Goal: Task Accomplishment & Management: Manage account settings

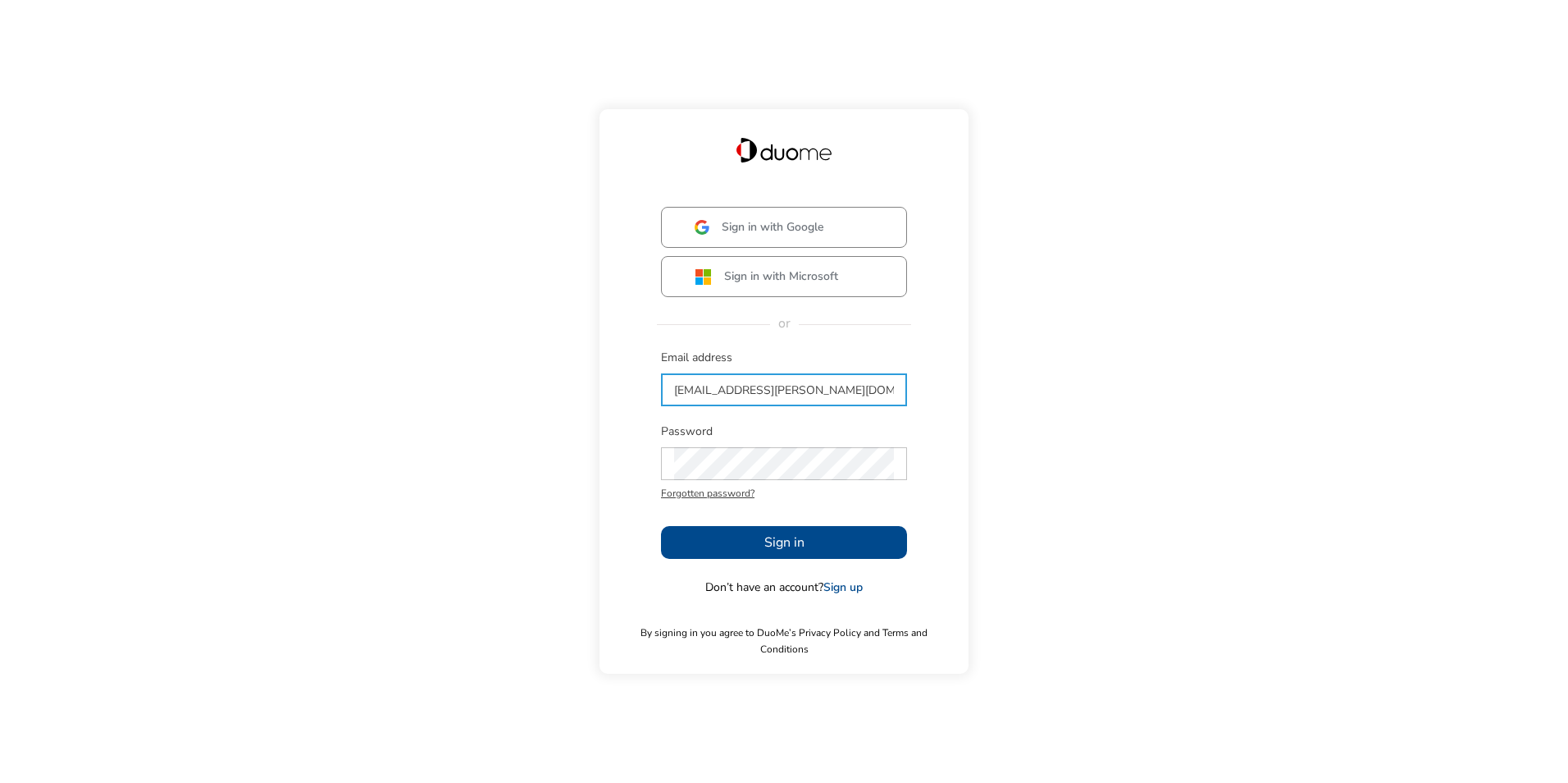
type input "[EMAIL_ADDRESS][PERSON_NAME][DOMAIN_NAME]"
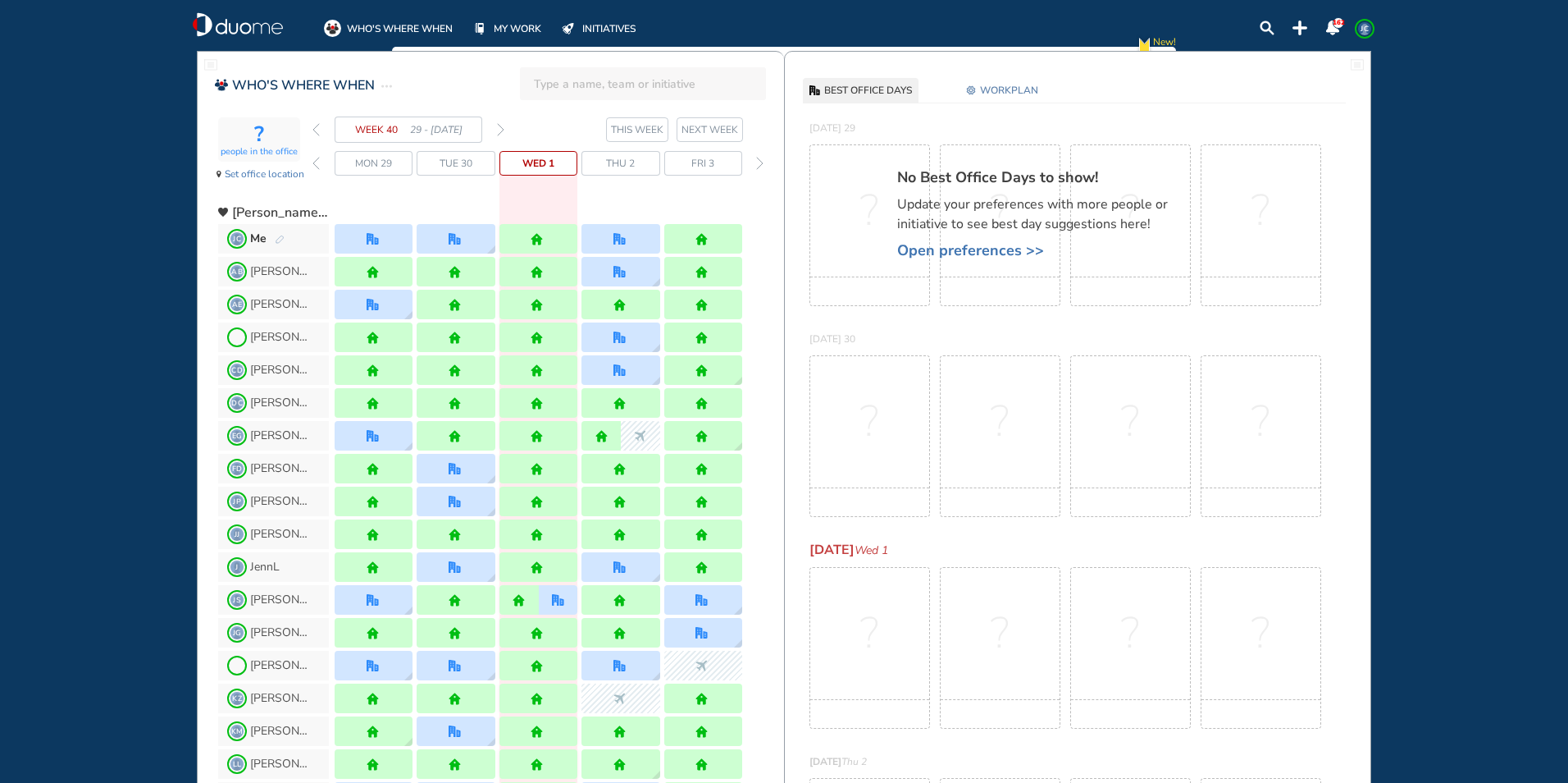
click at [976, 252] on span "Open preferences >>" at bounding box center [1041, 250] width 287 height 16
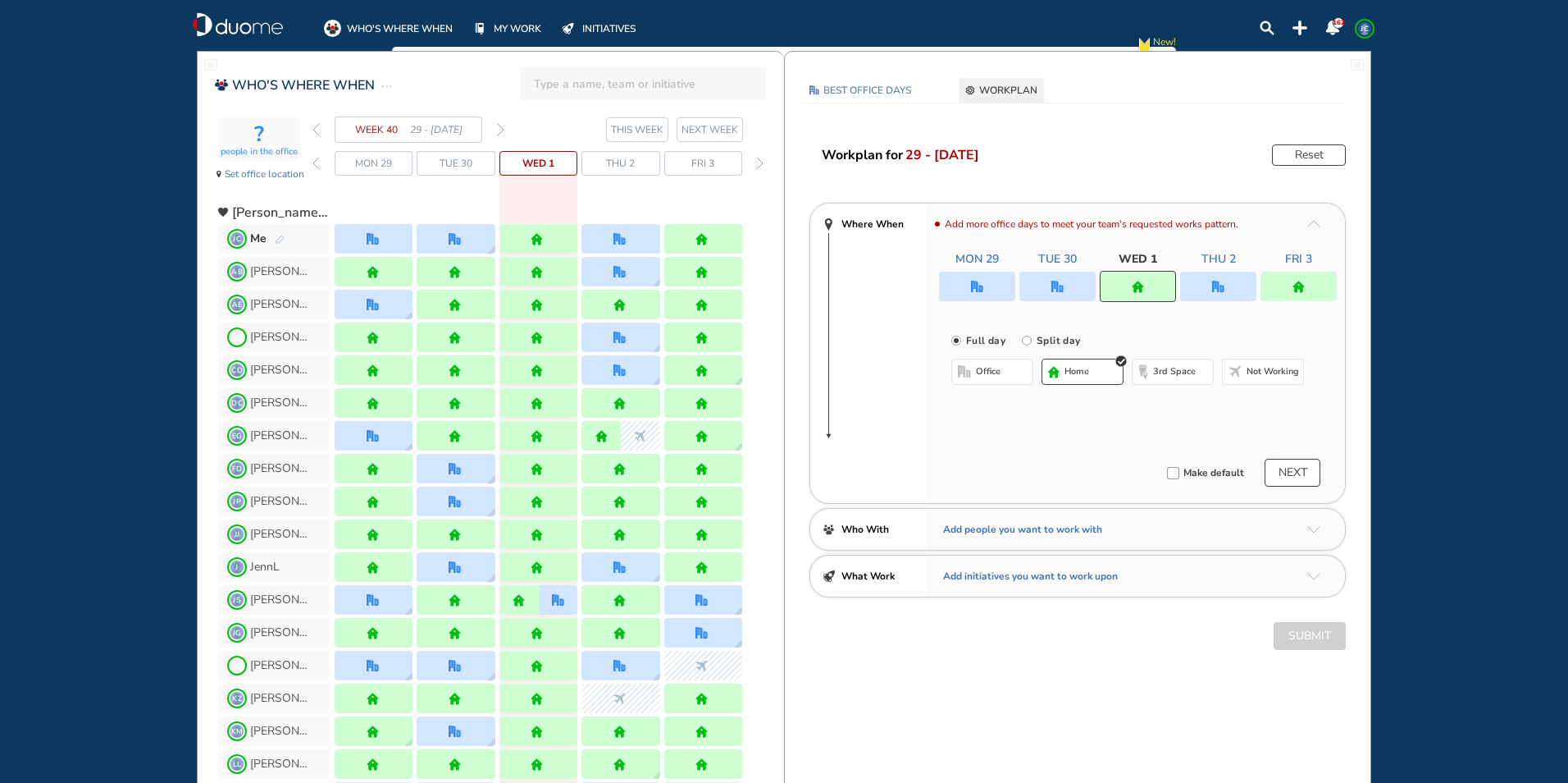
click at [981, 374] on span "office" at bounding box center [988, 371] width 25 height 13
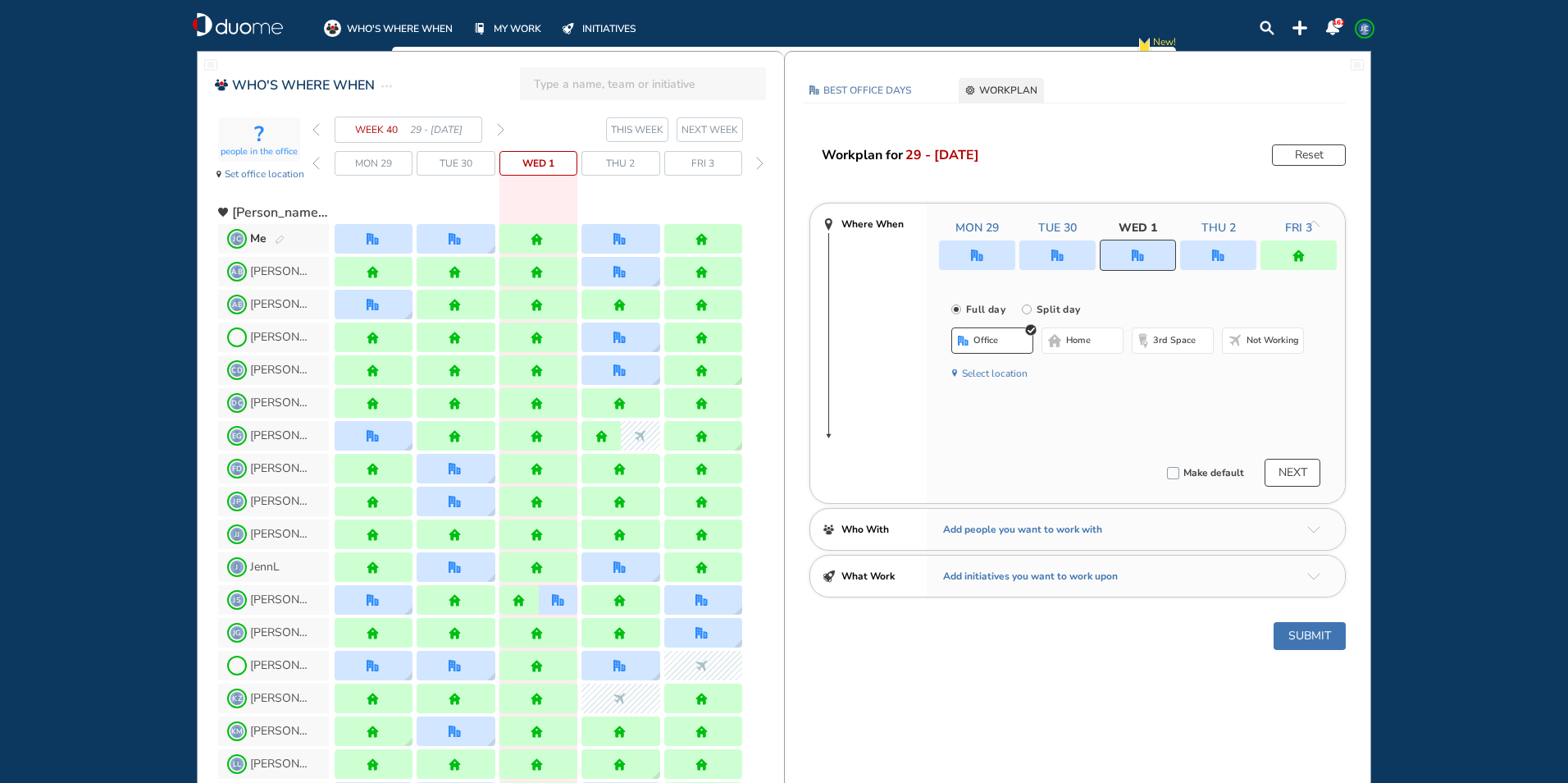
drag, startPoint x: 1142, startPoint y: 247, endPoint x: 1085, endPoint y: 312, distance: 86.5
click at [1142, 246] on div at bounding box center [1138, 255] width 76 height 31
click at [1033, 312] on input "Split day" at bounding box center [1038, 319] width 33 height 33
radio input "true"
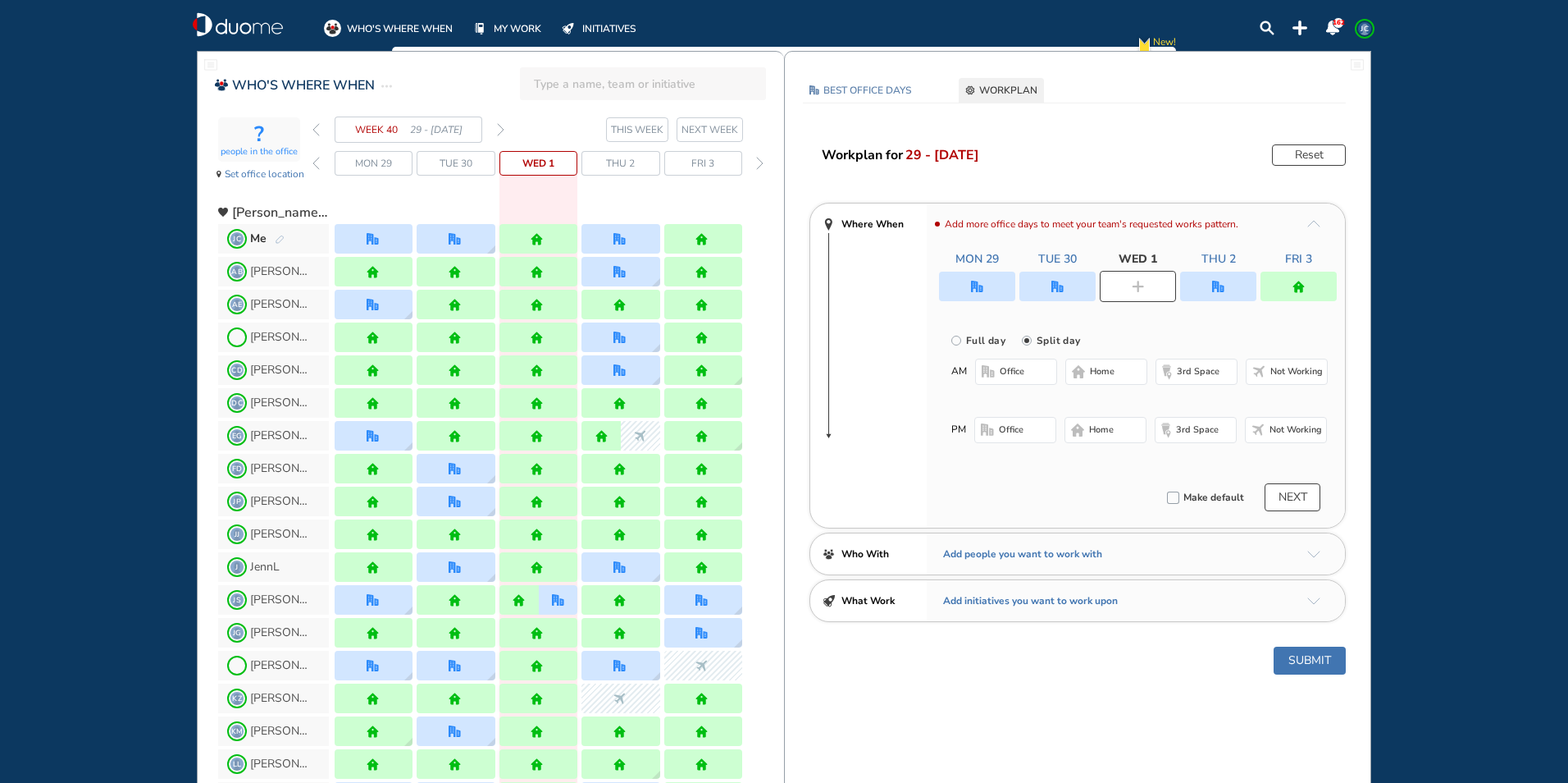
click at [1006, 368] on span "office" at bounding box center [1012, 371] width 25 height 13
click at [1109, 431] on span "home" at bounding box center [1101, 433] width 25 height 13
click at [1332, 665] on button "Submit" at bounding box center [1310, 664] width 72 height 28
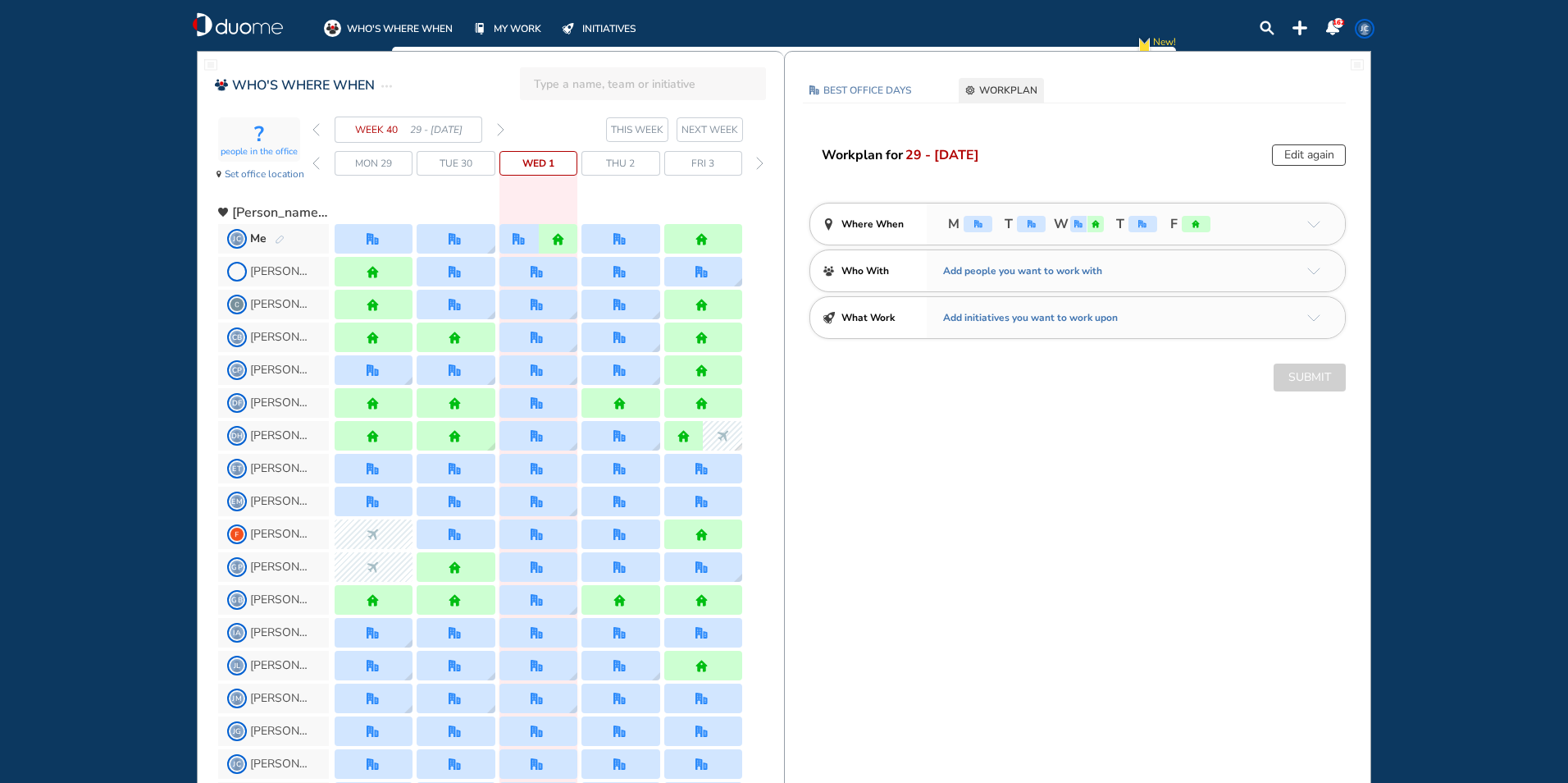
click at [1321, 145] on div "Edit again" at bounding box center [1309, 155] width 74 height 21
click at [1315, 151] on div "Edit again" at bounding box center [1309, 155] width 74 height 21
drag, startPoint x: 1328, startPoint y: 148, endPoint x: 1132, endPoint y: 193, distance: 201.1
click at [1328, 145] on div "Edit again" at bounding box center [1309, 155] width 74 height 21
click at [500, 124] on img "forward week" at bounding box center [500, 129] width 8 height 13
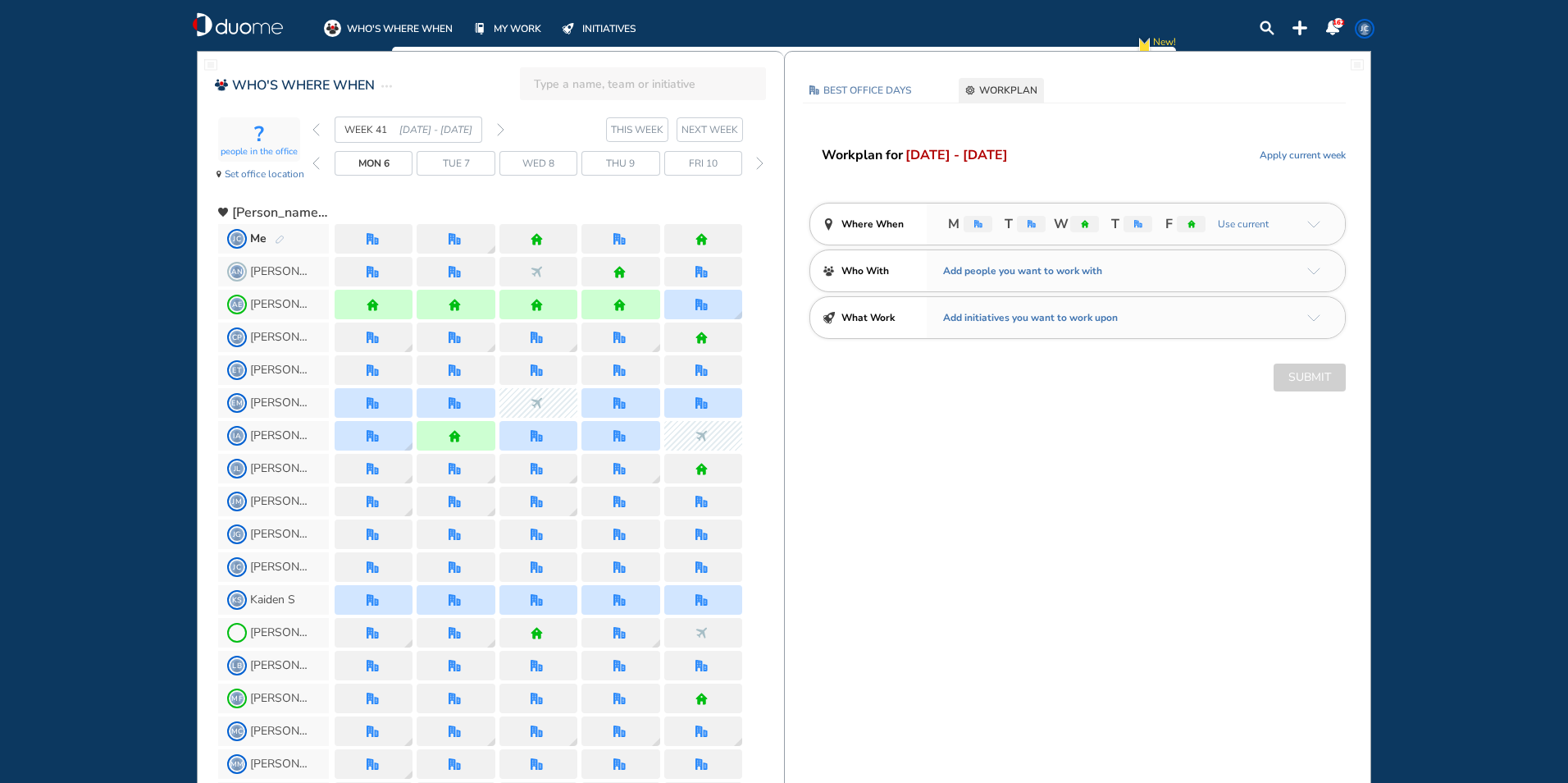
click at [1313, 228] on img "arrow-down-a5b4c4" at bounding box center [1313, 224] width 13 height 8
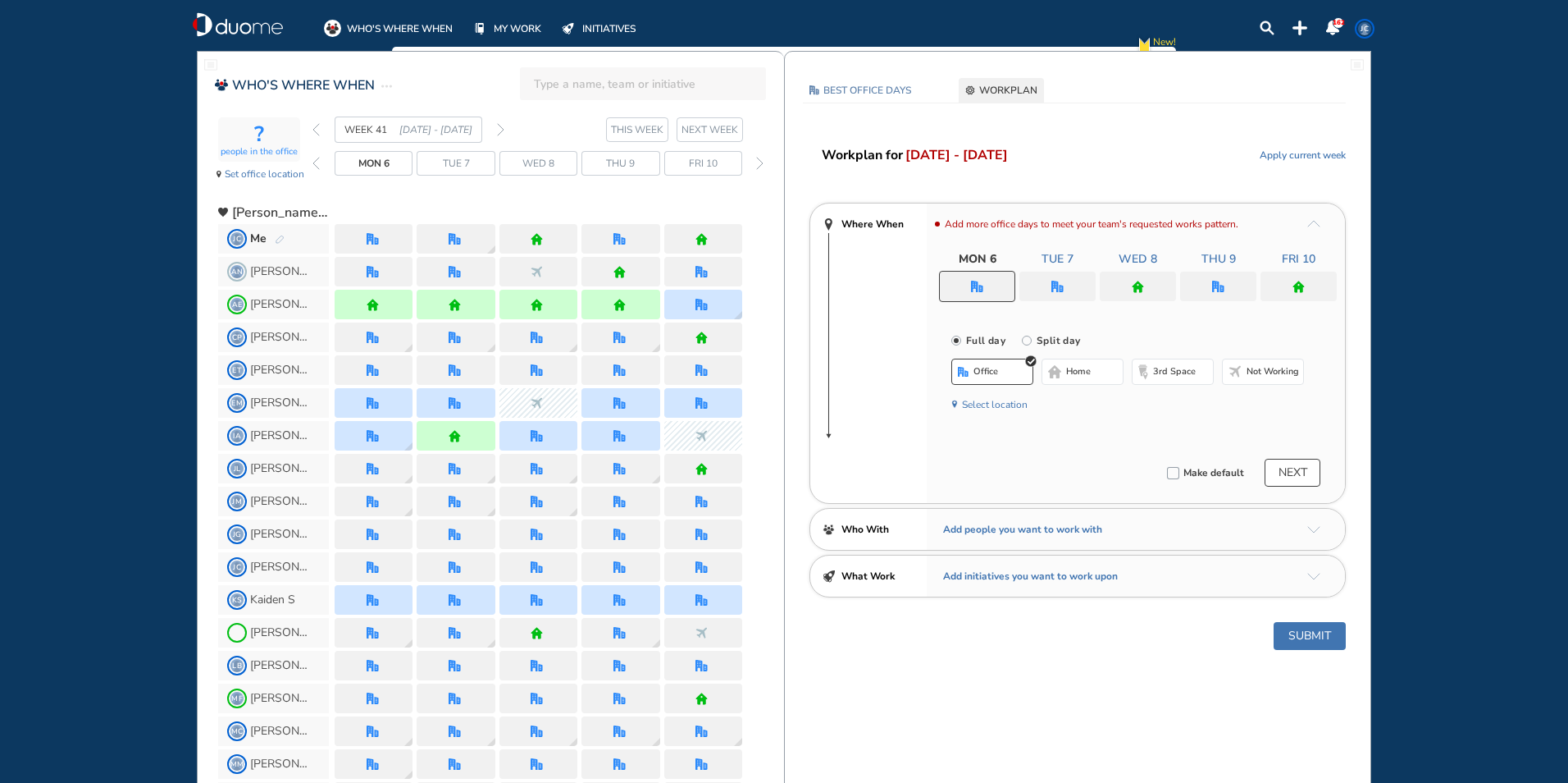
click at [1056, 294] on div at bounding box center [1057, 286] width 76 height 30
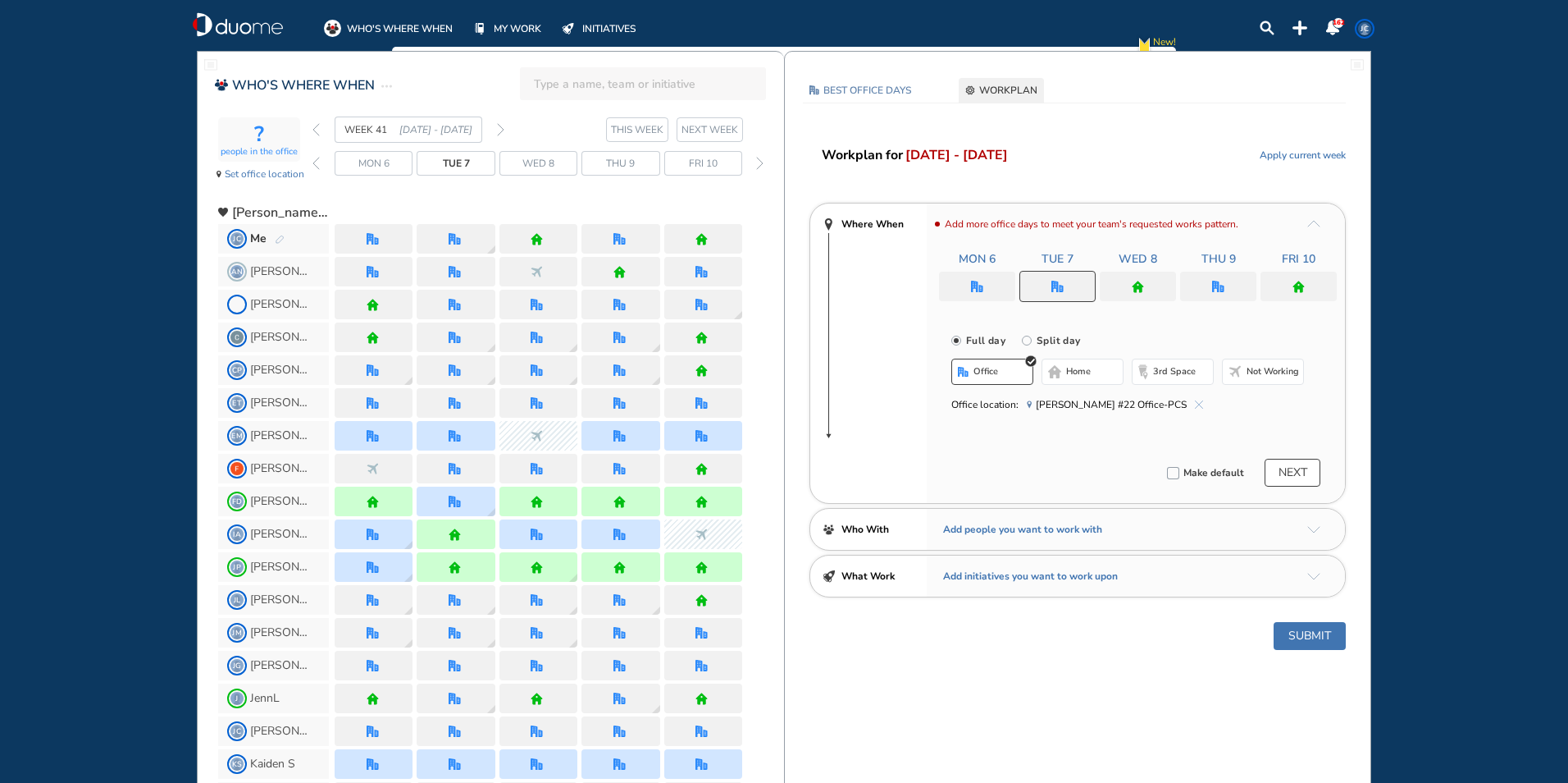
click at [1072, 370] on span "home" at bounding box center [1078, 371] width 25 height 13
click at [1156, 277] on div at bounding box center [1138, 286] width 76 height 30
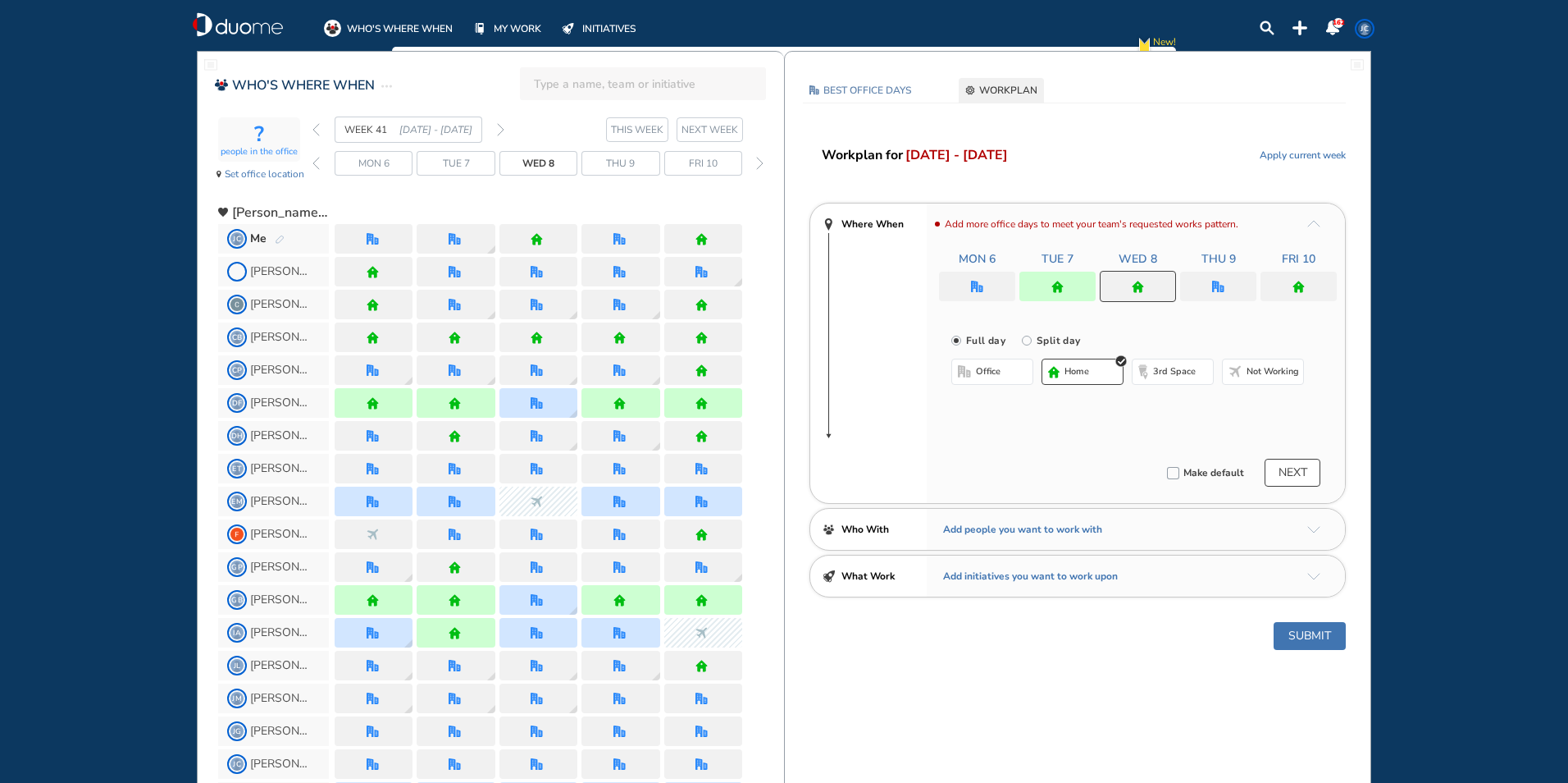
click at [976, 371] on span "office" at bounding box center [988, 371] width 25 height 13
click at [1321, 642] on button "Submit" at bounding box center [1310, 636] width 72 height 28
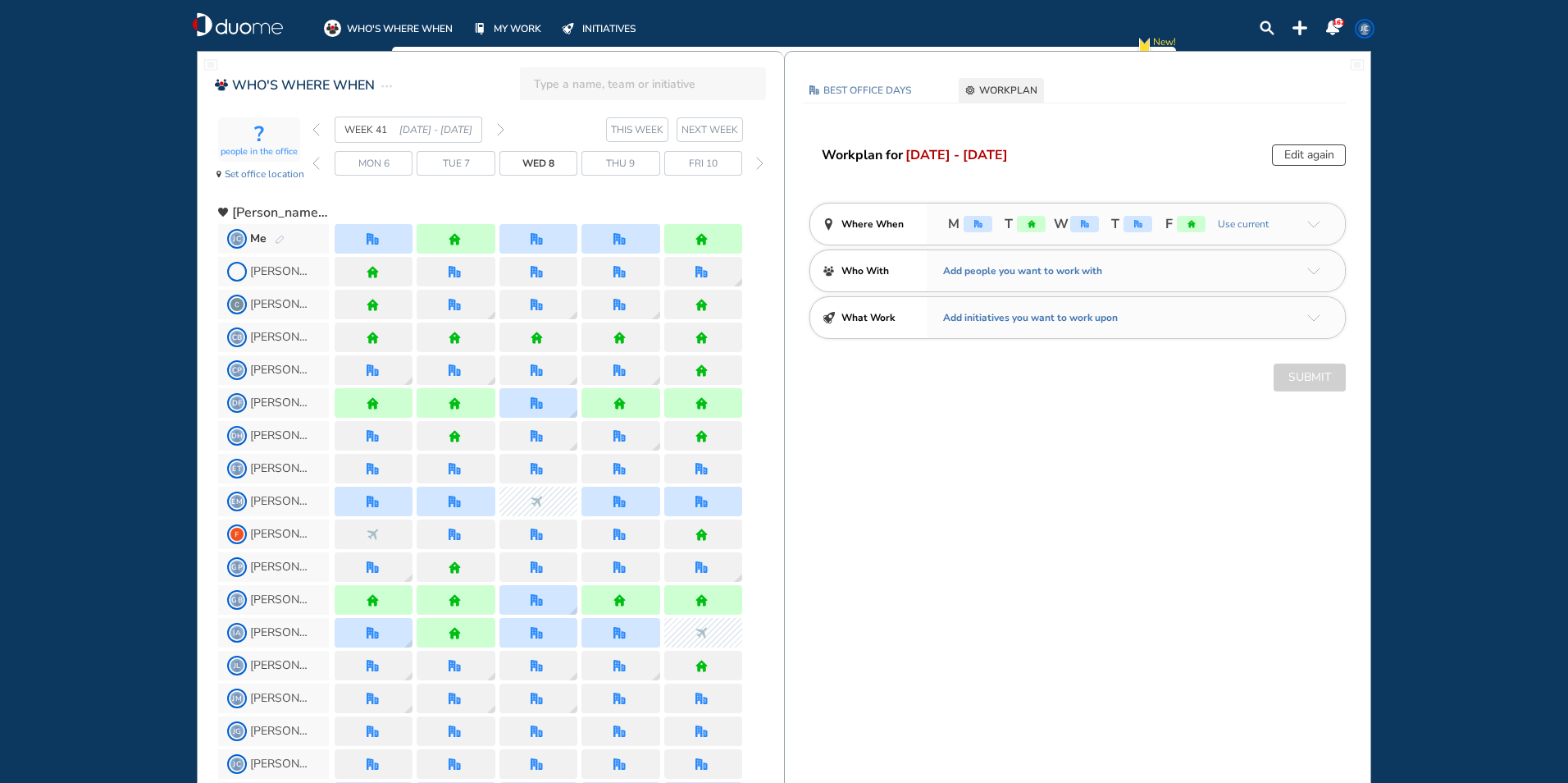
click at [325, 124] on div "WEEK 41 [DATE] - [DATE]" at bounding box center [408, 129] width 192 height 27
click at [317, 128] on img "back week" at bounding box center [316, 129] width 8 height 13
